Goal: Information Seeking & Learning: Learn about a topic

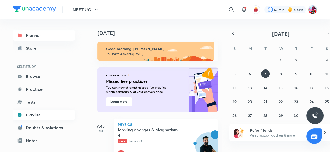
click at [29, 114] on link "Playlist" at bounding box center [44, 115] width 62 height 11
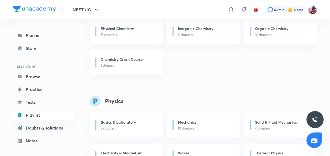
scroll to position [243, 0]
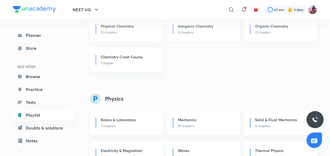
click at [203, 41] on div "Inorganic Chemistry 8 chapters" at bounding box center [203, 29] width 73 height 24
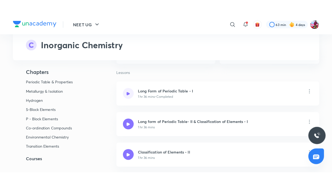
scroll to position [81, 0]
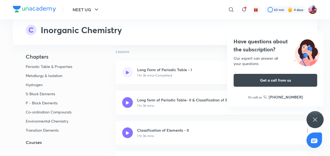
click at [316, 122] on icon at bounding box center [314, 119] width 6 height 6
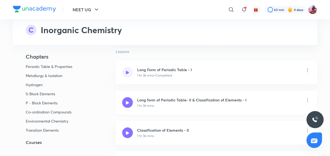
click at [154, 103] on div "1 hr 36 mins" at bounding box center [191, 105] width 109 height 5
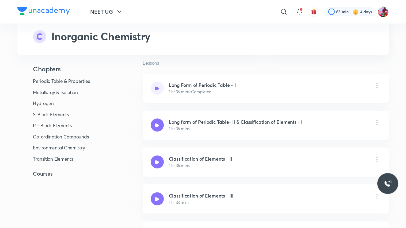
scroll to position [81, 0]
